Goal: Navigation & Orientation: Find specific page/section

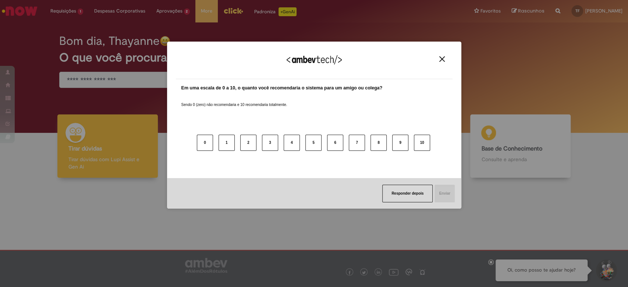
click at [443, 57] on img "Close" at bounding box center [442, 59] width 6 height 6
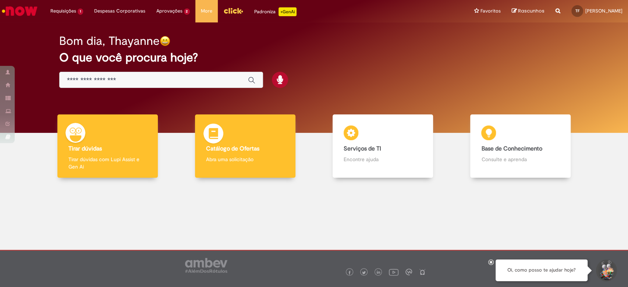
click at [247, 138] on div "Catálogo de Ofertas Catálogo de Ofertas Abra uma solicitação" at bounding box center [245, 146] width 100 height 64
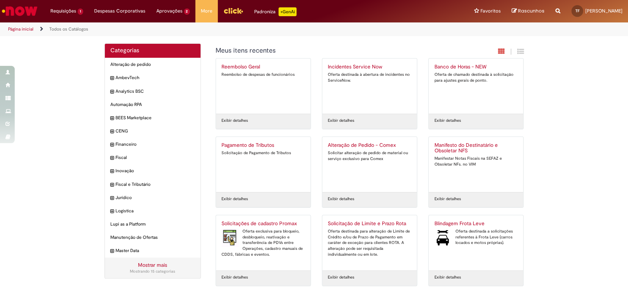
click at [14, 12] on img "Ir para a Homepage" at bounding box center [20, 11] width 38 height 15
